Goal: Task Accomplishment & Management: Use online tool/utility

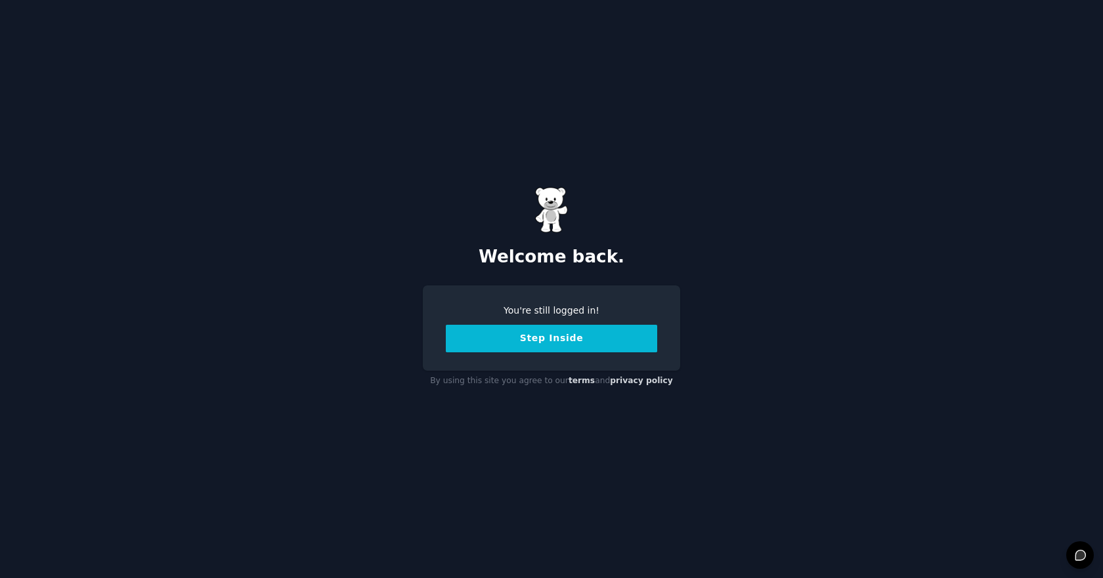
click at [534, 335] on button "Step Inside" at bounding box center [551, 339] width 211 height 28
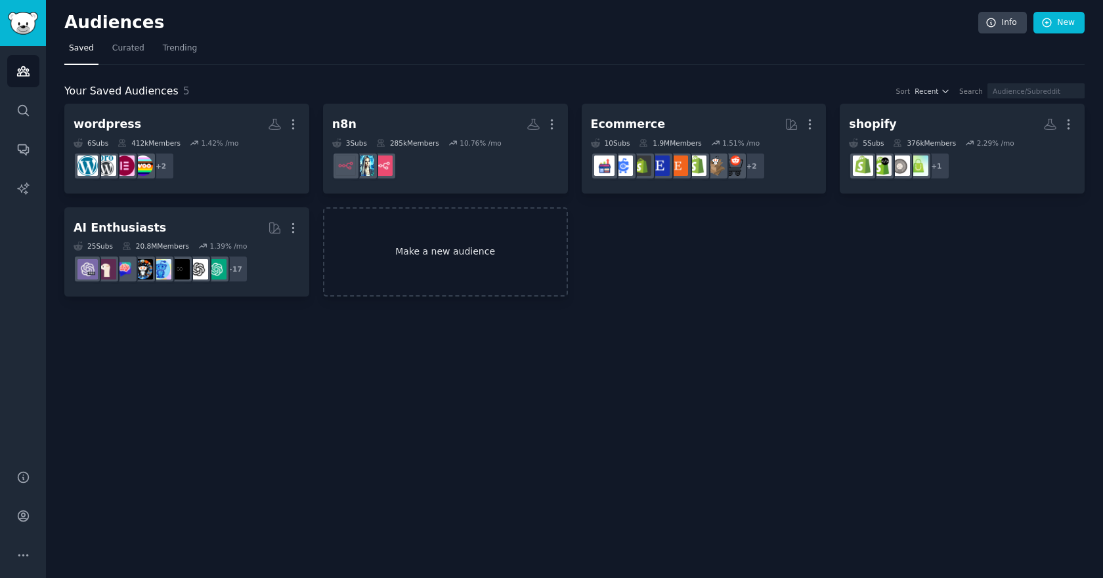
click at [492, 261] on link "Make a new audience" at bounding box center [445, 252] width 245 height 90
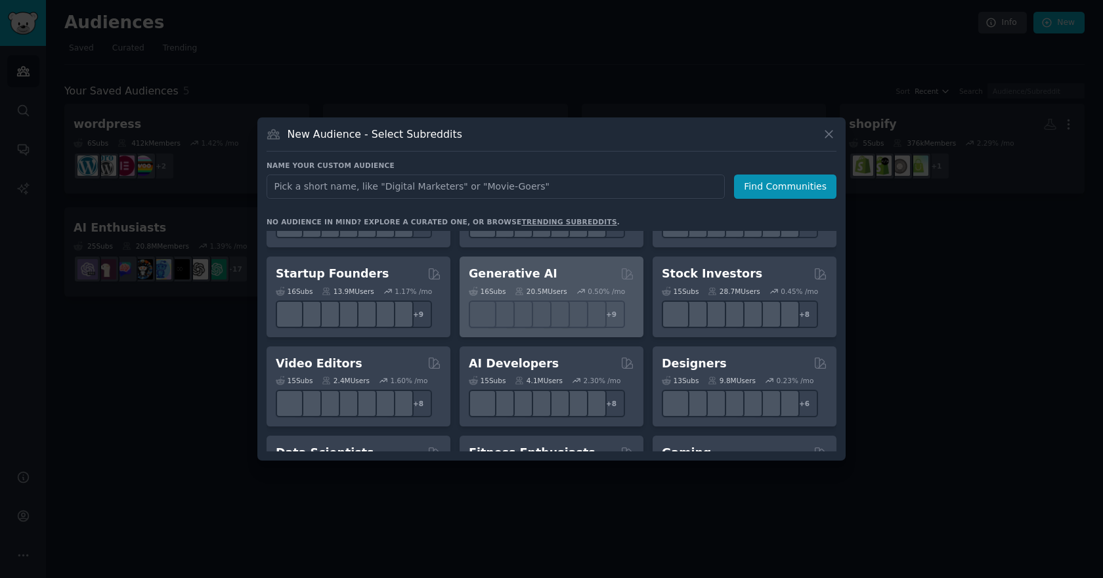
scroll to position [167, 0]
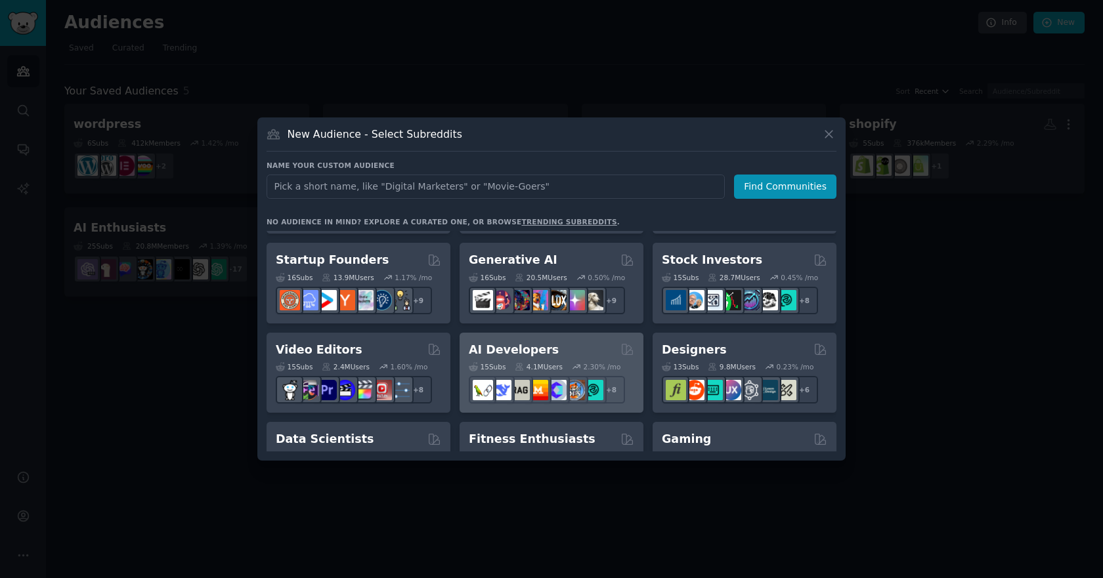
click at [602, 349] on div "AI Developers" at bounding box center [551, 350] width 165 height 16
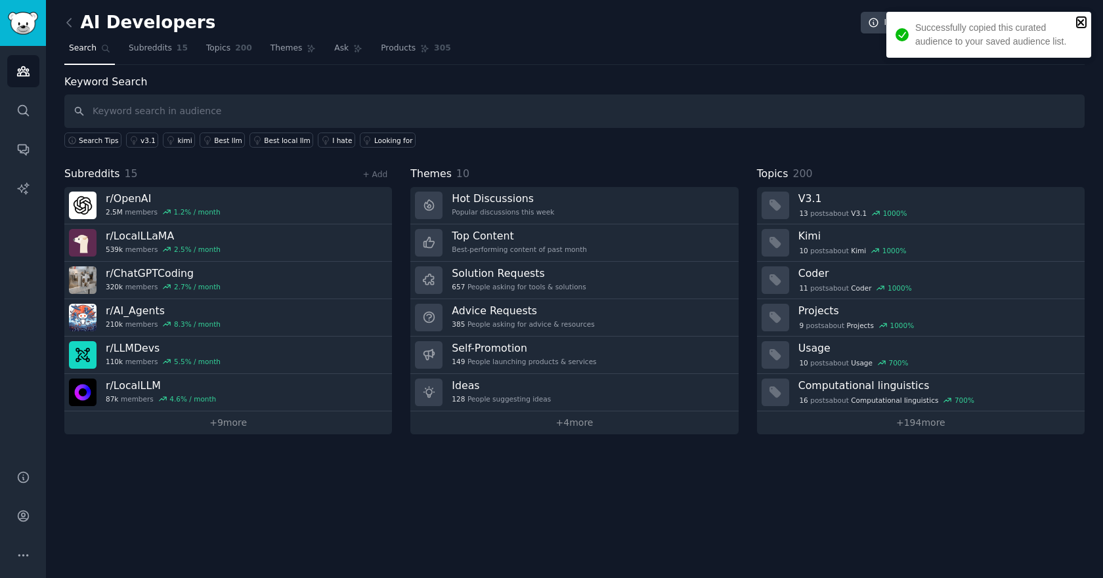
click at [1080, 18] on icon "close" at bounding box center [1080, 22] width 9 height 11
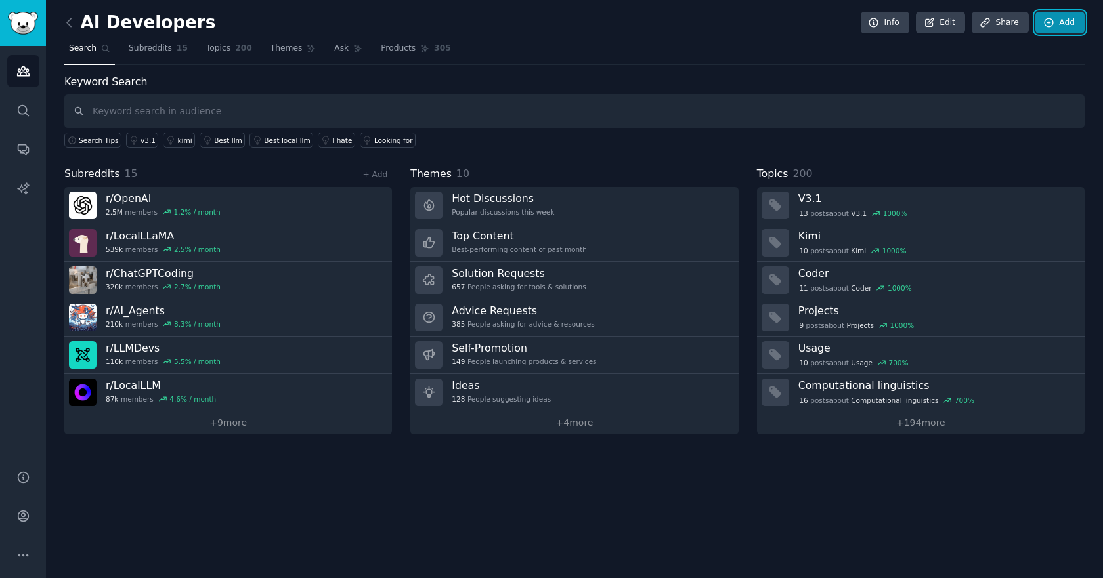
click at [1061, 22] on link "Add" at bounding box center [1059, 23] width 49 height 22
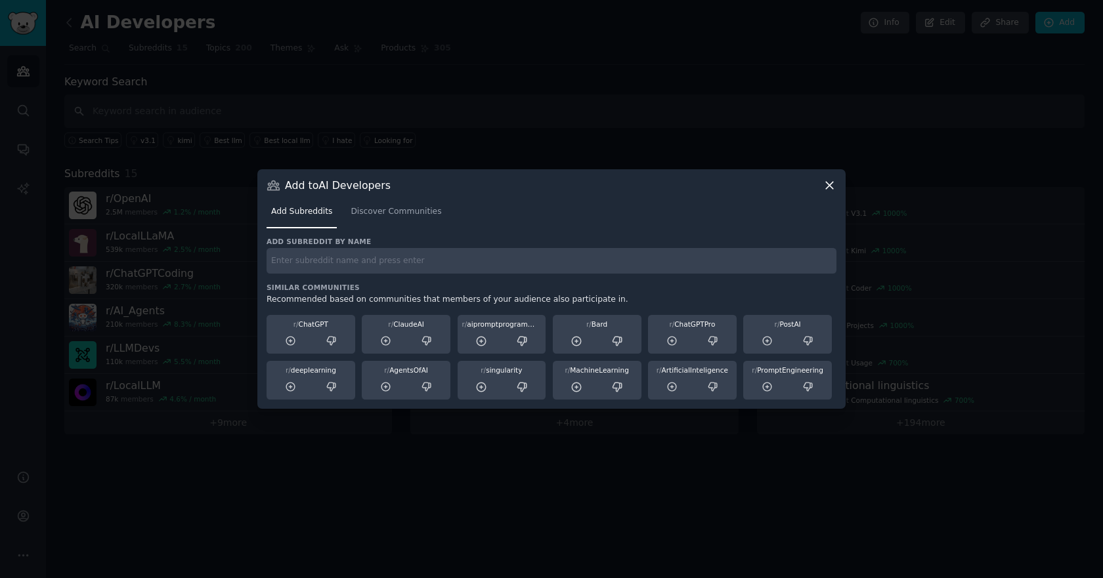
click at [835, 187] on div "Add to AI Developers Add Subreddits Discover Communities Add subreddit by name …" at bounding box center [551, 289] width 588 height 240
click at [831, 186] on icon at bounding box center [829, 186] width 14 height 14
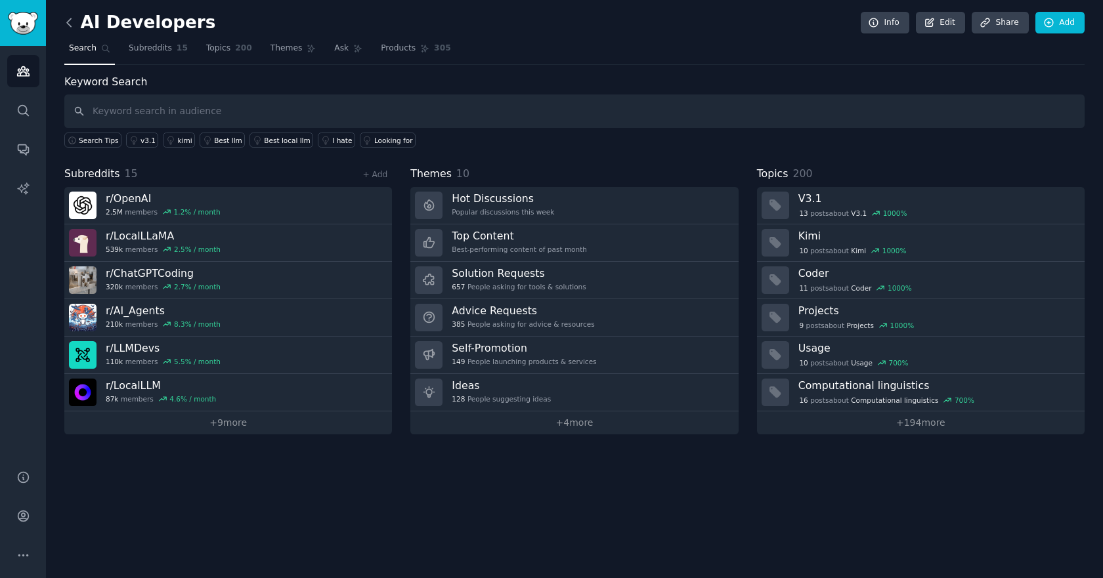
click at [65, 23] on icon at bounding box center [69, 23] width 14 height 14
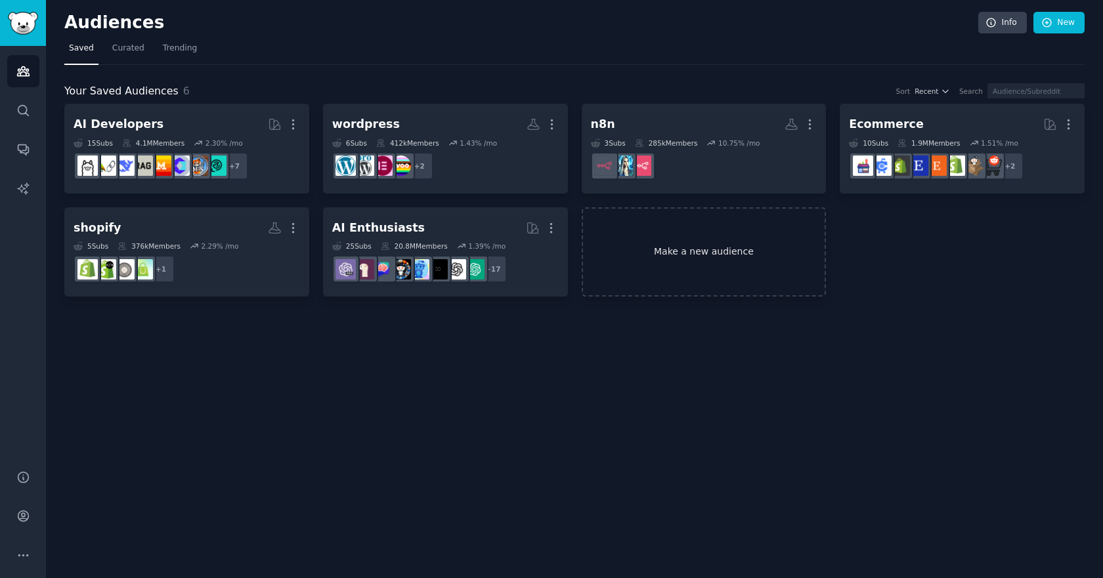
click at [686, 258] on link "Make a new audience" at bounding box center [703, 252] width 245 height 90
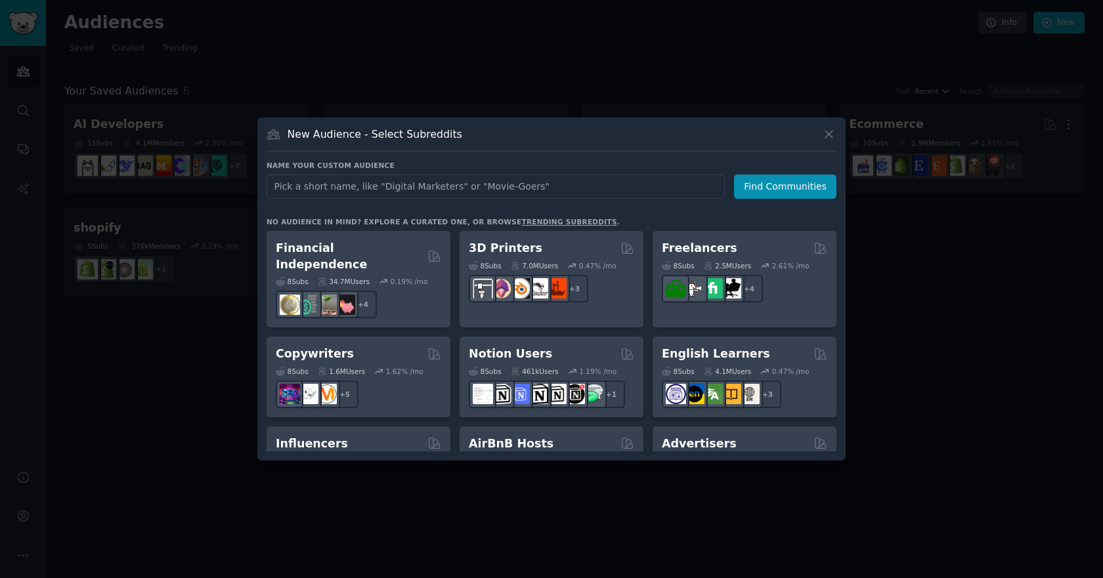
scroll to position [719, 0]
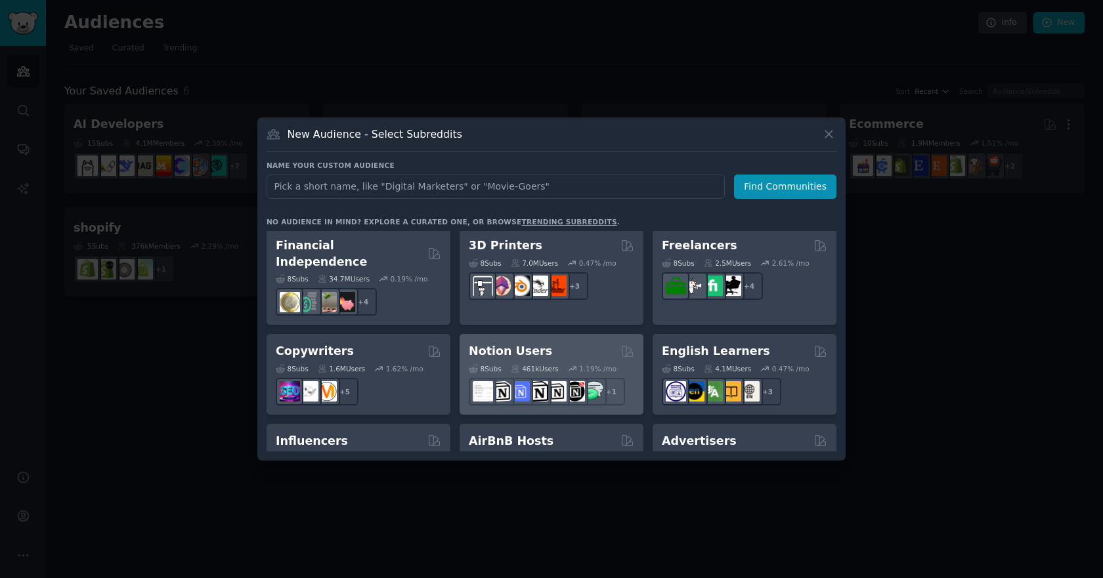
click at [590, 343] on div "Notion Users" at bounding box center [551, 351] width 165 height 16
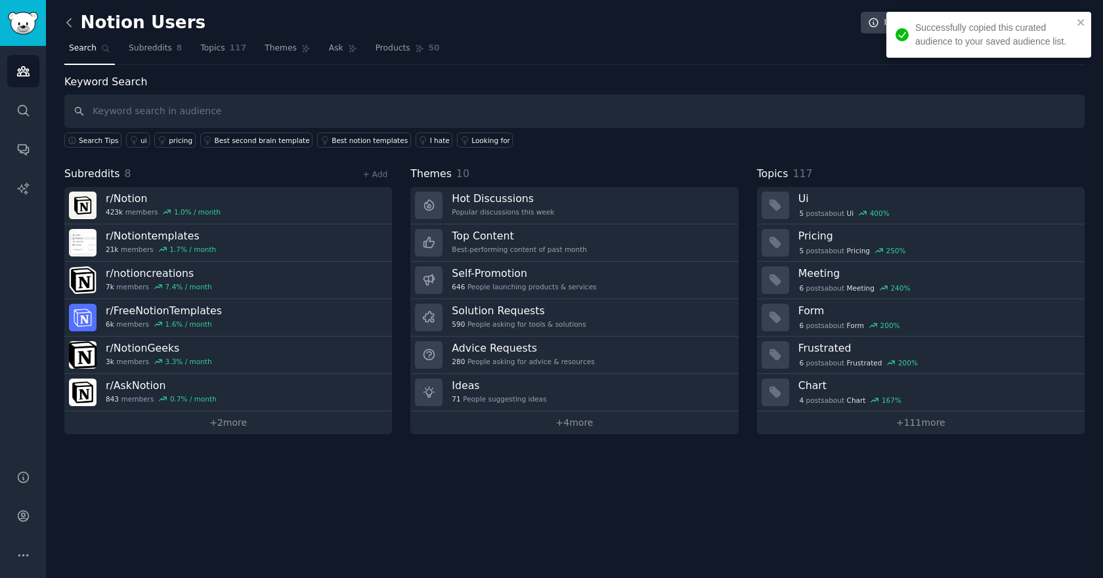
click at [69, 21] on icon at bounding box center [69, 23] width 14 height 14
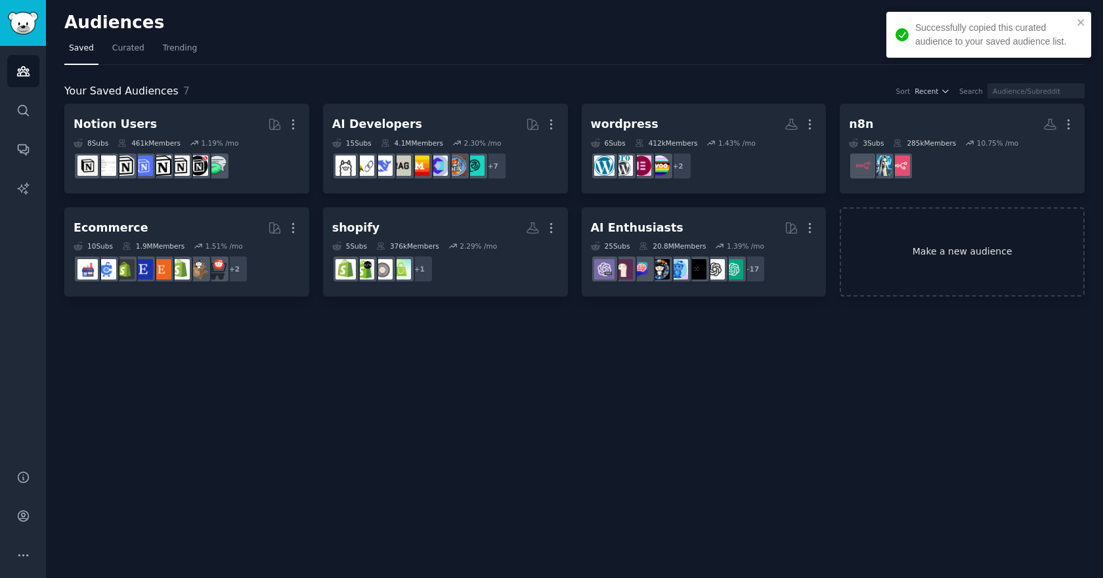
click at [966, 252] on link "Make a new audience" at bounding box center [961, 252] width 245 height 90
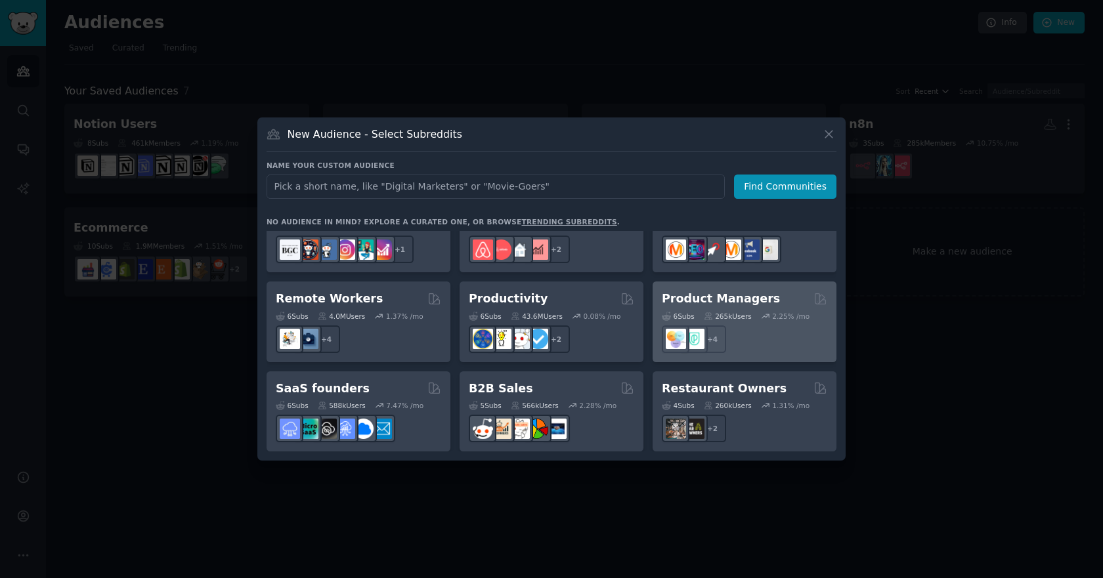
scroll to position [965, 0]
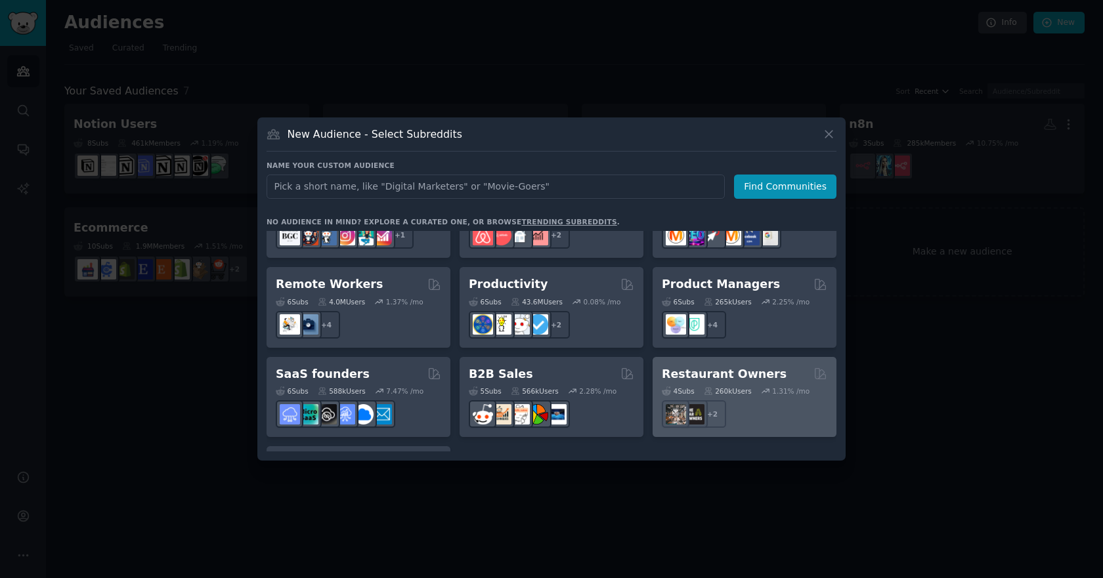
click at [759, 387] on div "4 Sub s 260k Users 1.31 % /mo" at bounding box center [744, 391] width 165 height 9
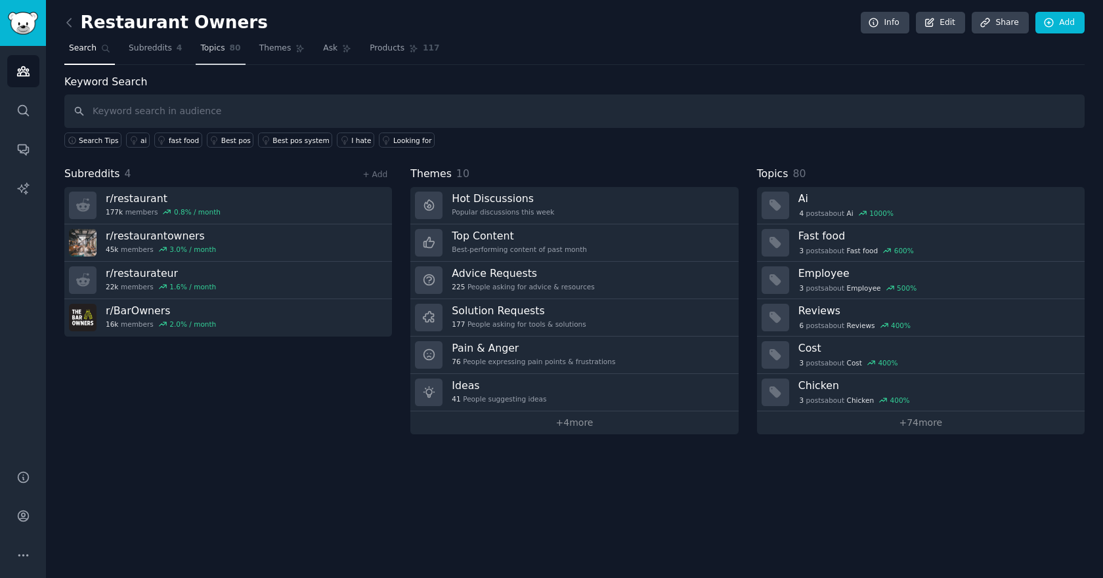
click at [216, 49] on span "Topics" at bounding box center [212, 49] width 24 height 12
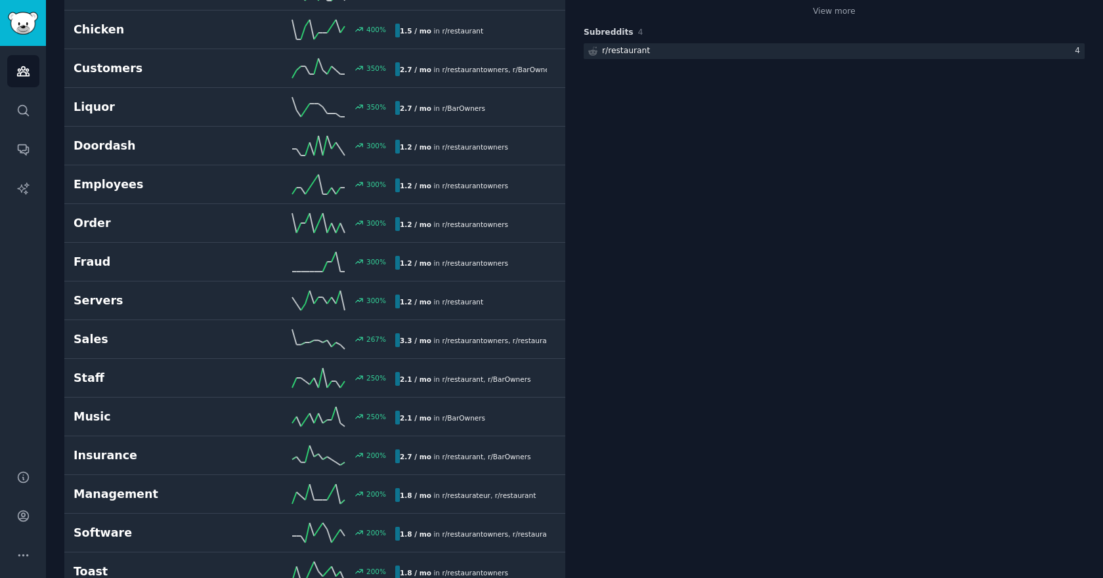
scroll to position [431, 0]
